Goal: Information Seeking & Learning: Learn about a topic

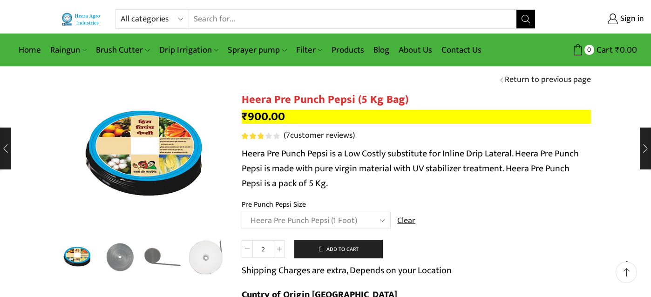
select select "Heera Pre Punch Pepsi (1 Foot)"
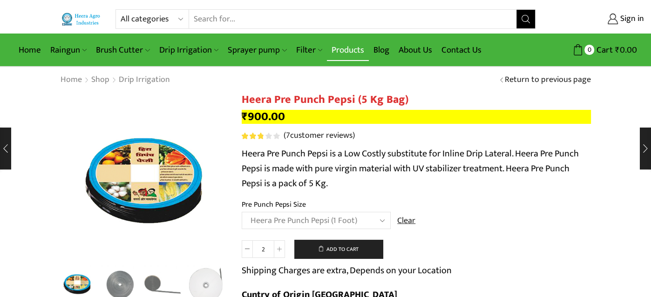
click at [347, 47] on link "Products" at bounding box center [348, 50] width 42 height 22
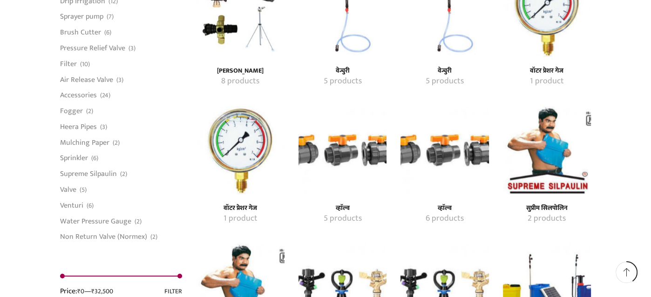
scroll to position [976, 0]
click at [550, 139] on img "Visit product category सुप्रीम सिलपोलिन" at bounding box center [547, 150] width 88 height 88
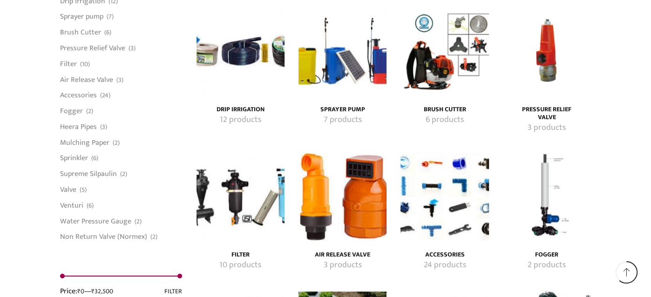
scroll to position [1488, 0]
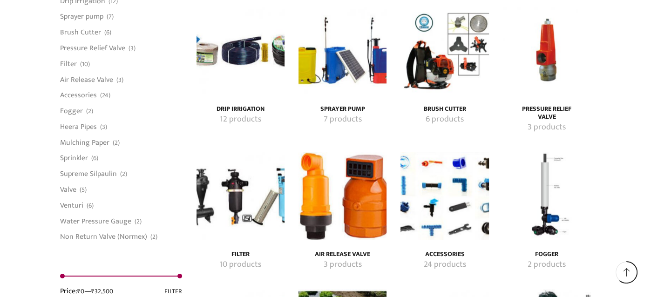
click at [233, 56] on img "Visit product category Drip Irrigation" at bounding box center [240, 51] width 88 height 88
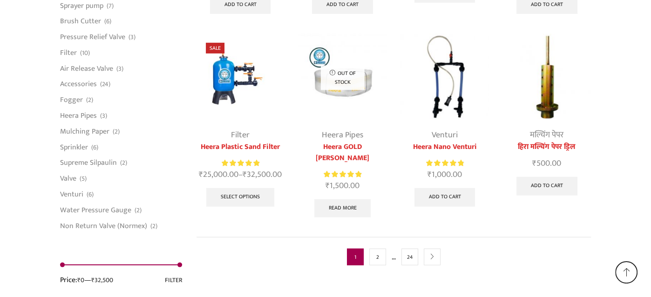
scroll to position [2447, 0]
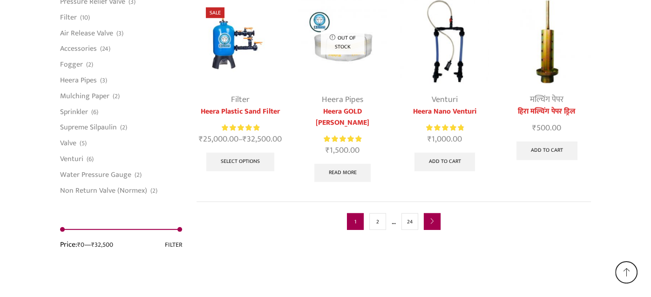
click at [436, 213] on link "next" at bounding box center [432, 221] width 17 height 17
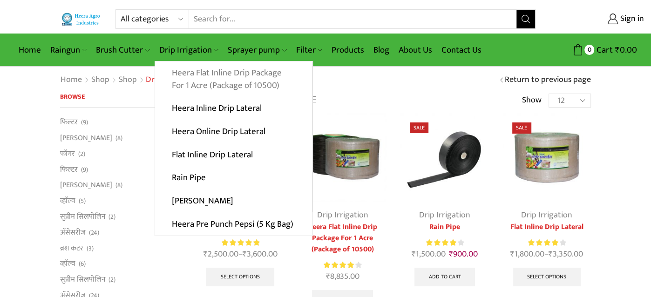
click at [186, 75] on link "Heera Flat Inline Drip Package For 1 Acre (Package of 10500)" at bounding box center [233, 79] width 157 height 36
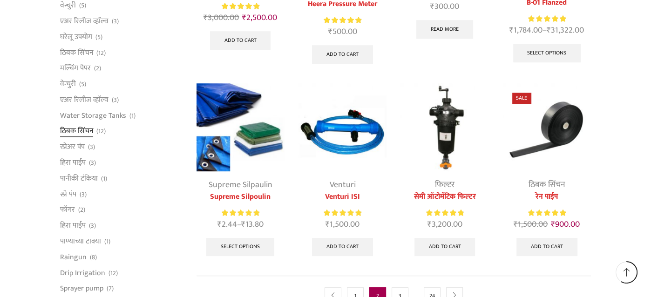
scroll to position [463, 0]
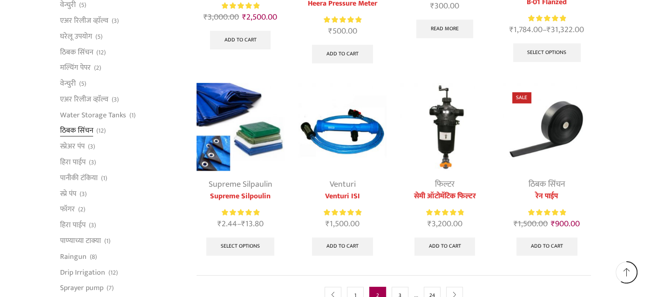
click at [84, 132] on link "ठिबक सिंचन" at bounding box center [76, 131] width 33 height 16
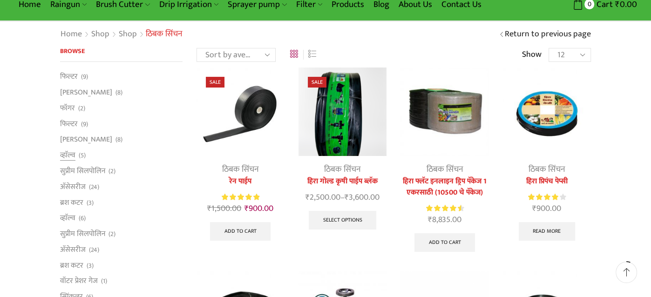
scroll to position [46, 0]
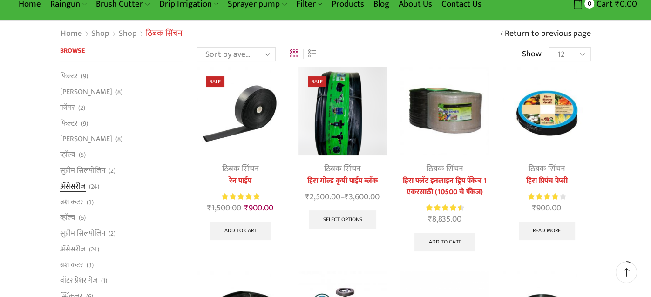
click at [74, 188] on link "अ‍ॅसेसरीज" at bounding box center [73, 186] width 26 height 16
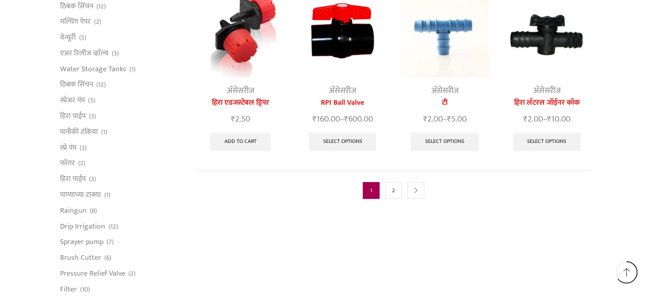
scroll to position [511, 0]
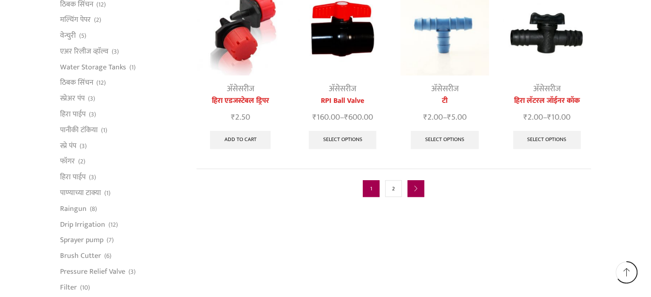
click at [419, 180] on link "next" at bounding box center [415, 188] width 17 height 17
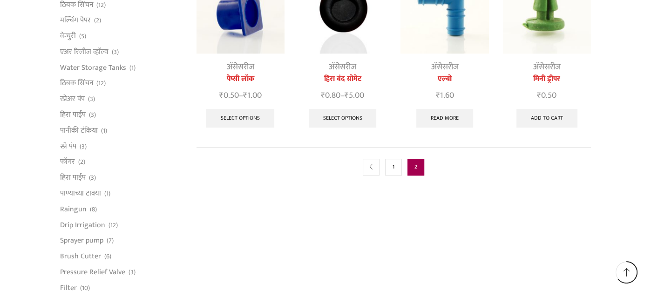
scroll to position [512, 0]
click at [371, 175] on nav "prev 1 2" at bounding box center [393, 166] width 395 height 40
click at [369, 170] on link "prev" at bounding box center [371, 166] width 17 height 17
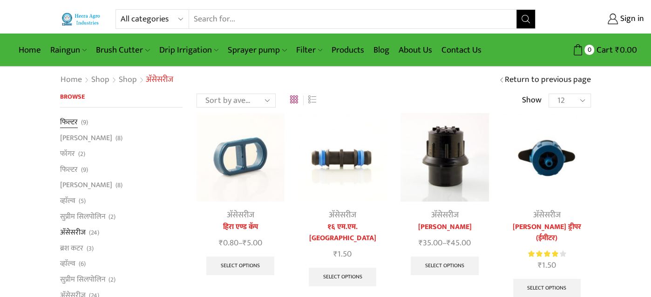
click at [66, 121] on link "फिल्टर" at bounding box center [69, 123] width 18 height 13
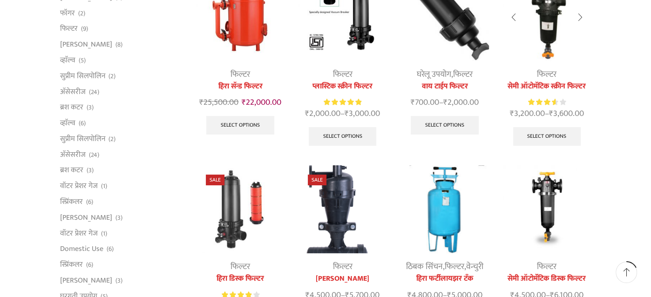
scroll to position [140, 0]
click at [78, 184] on link "वॉटर प्रेशर गेज" at bounding box center [79, 187] width 38 height 16
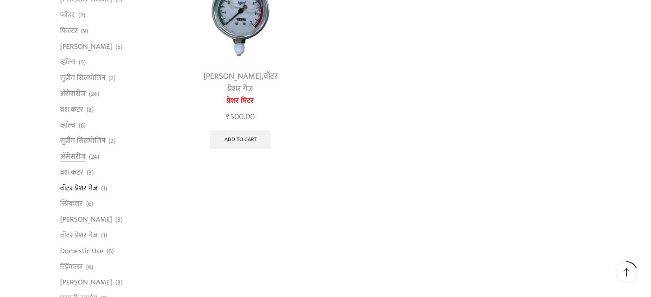
scroll to position [139, 0]
click at [88, 219] on link "[PERSON_NAME]" at bounding box center [86, 219] width 52 height 16
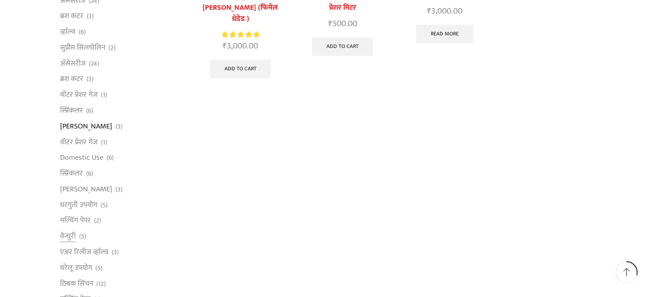
scroll to position [232, 0]
click at [76, 205] on link "घरगुती उपयोग" at bounding box center [78, 204] width 37 height 16
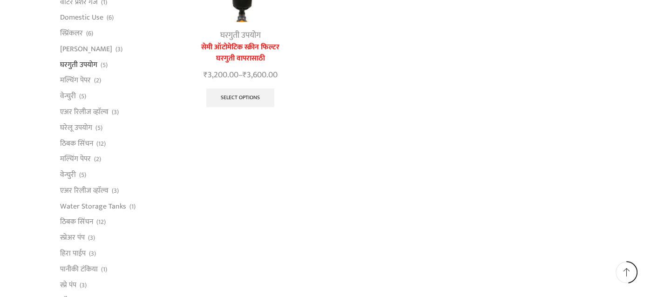
scroll to position [373, 0]
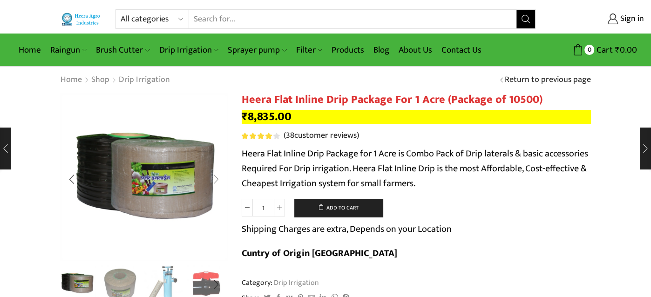
click at [217, 183] on div "Next slide" at bounding box center [215, 179] width 23 height 23
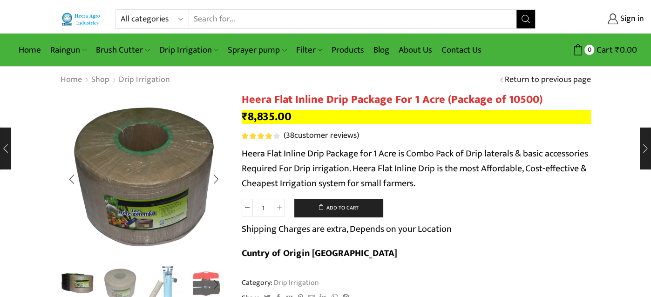
click at [75, 281] on img "1 / 10" at bounding box center [77, 283] width 39 height 39
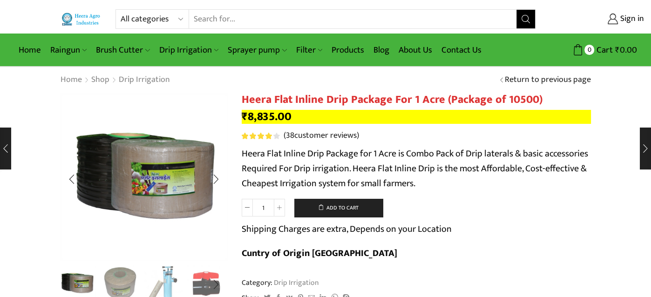
click at [114, 283] on img "2 / 10" at bounding box center [120, 283] width 39 height 39
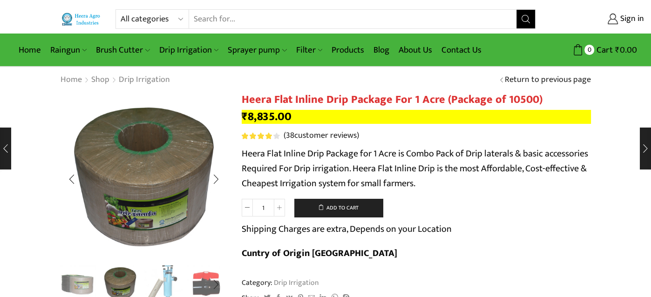
click at [162, 282] on img "3 / 10" at bounding box center [163, 283] width 39 height 39
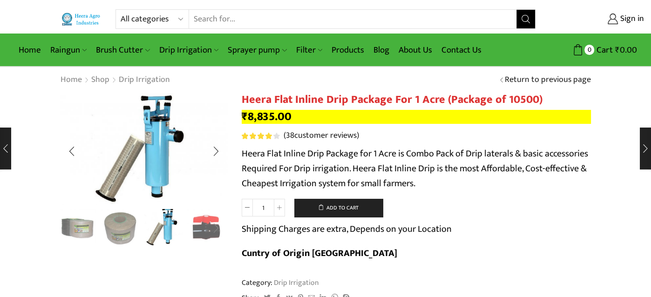
click at [213, 230] on div "Next slide" at bounding box center [215, 228] width 23 height 23
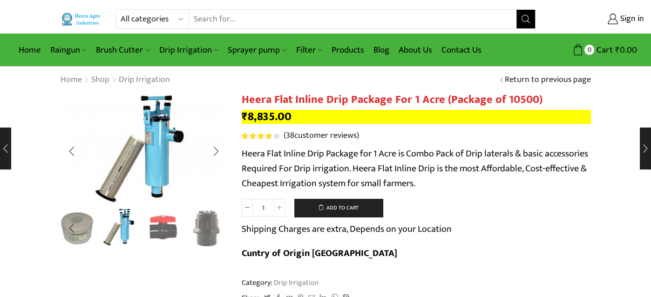
click at [213, 230] on div "Next slide" at bounding box center [215, 228] width 23 height 23
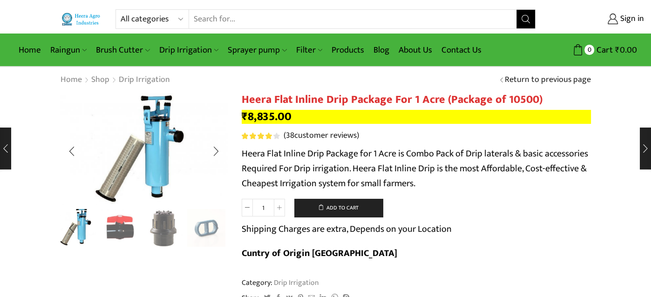
click at [213, 230] on div "Next slide" at bounding box center [215, 228] width 23 height 23
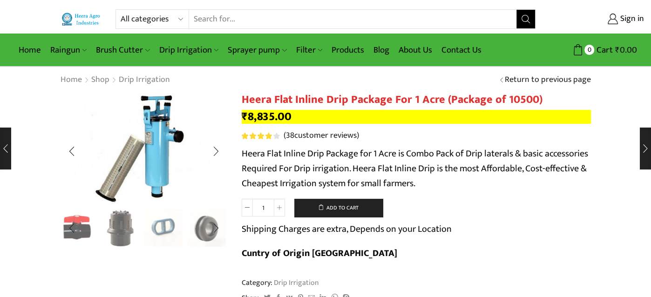
click at [161, 228] on img "6 / 10" at bounding box center [163, 227] width 39 height 39
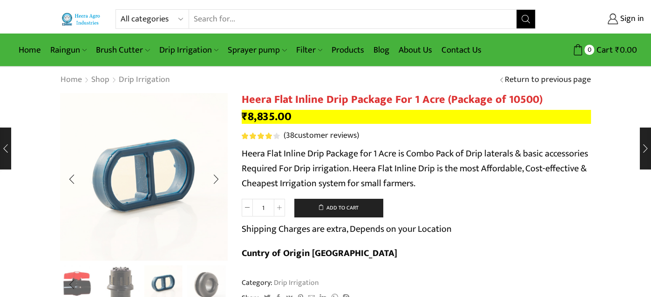
click at [209, 282] on div "Next slide" at bounding box center [215, 284] width 23 height 23
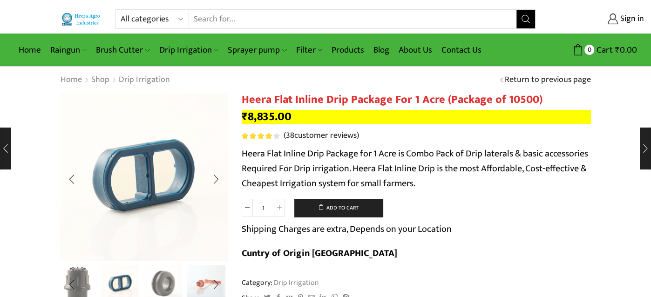
click at [165, 280] on img "7 / 10" at bounding box center [163, 283] width 39 height 39
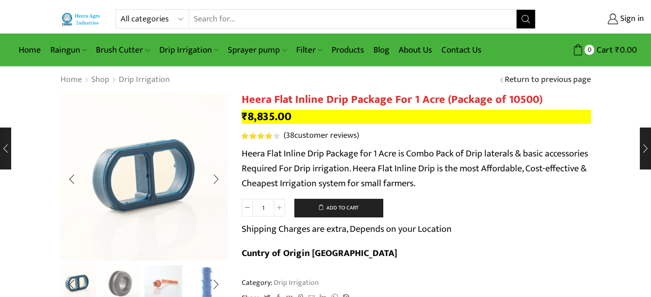
click at [113, 281] on img "7 / 10" at bounding box center [120, 283] width 39 height 39
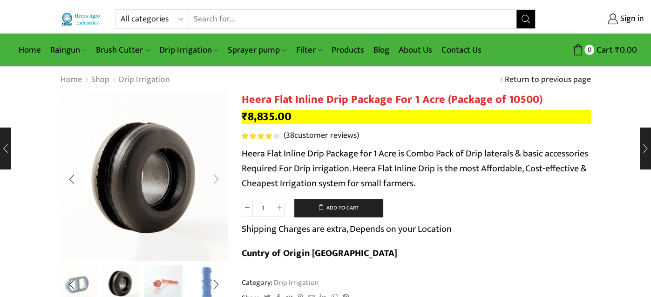
click at [218, 182] on div "Next slide" at bounding box center [215, 179] width 23 height 23
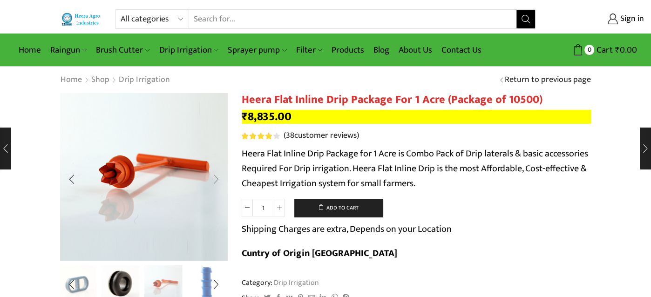
click at [218, 182] on div "Next slide" at bounding box center [215, 179] width 23 height 23
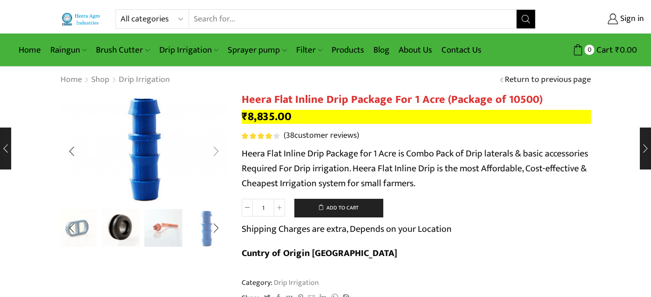
click at [220, 155] on div "Next slide" at bounding box center [215, 151] width 23 height 23
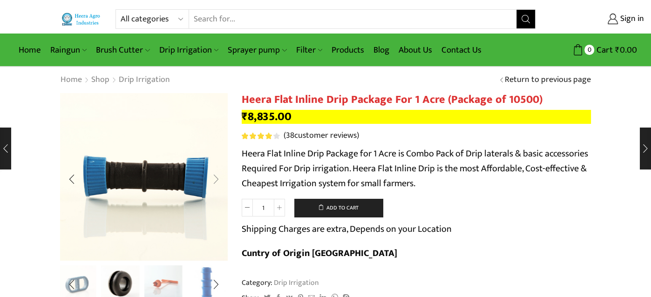
click at [216, 176] on div "Next slide" at bounding box center [215, 179] width 23 height 23
click at [216, 179] on div "Next slide" at bounding box center [215, 179] width 23 height 23
